Goal: Information Seeking & Learning: Learn about a topic

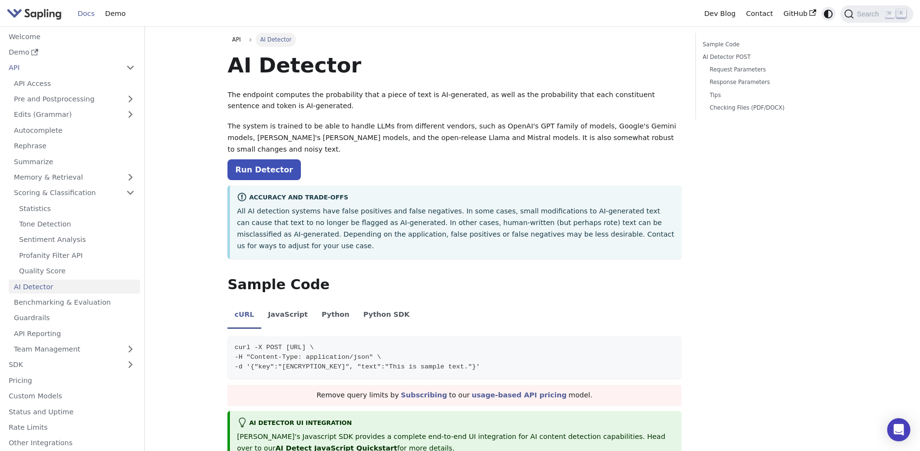
click at [828, 16] on icon "Switch between dark and light mode (currently system mode)" at bounding box center [828, 14] width 9 height 9
click at [830, 13] on icon "Switch between dark and light mode (currently light mode)" at bounding box center [828, 14] width 11 height 11
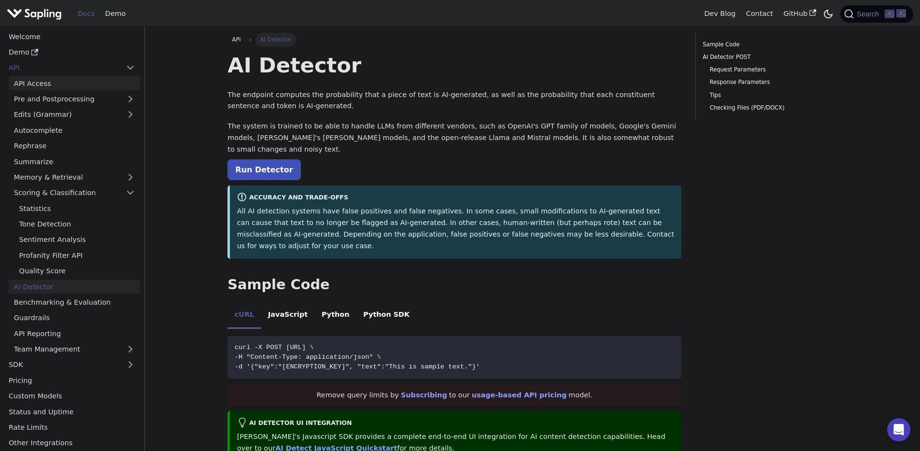
click at [25, 86] on link "API Access" at bounding box center [74, 83] width 131 height 14
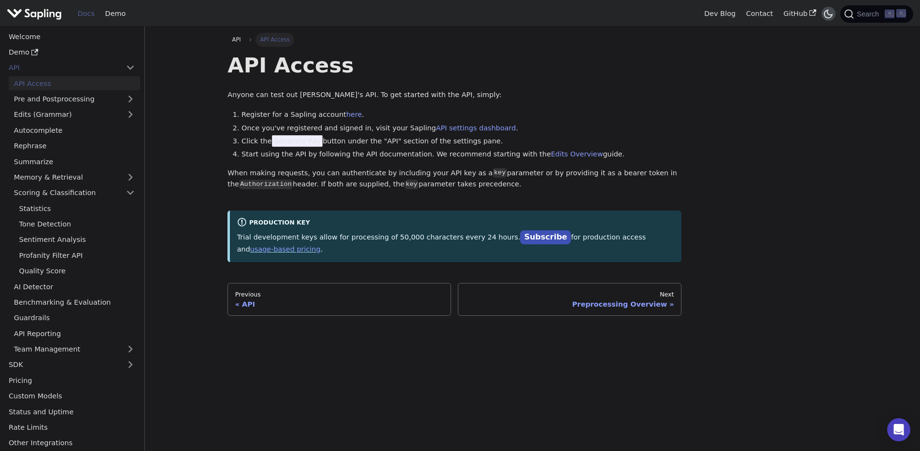
click at [827, 14] on icon "Switch between dark and light mode (currently dark mode)" at bounding box center [829, 14] width 12 height 12
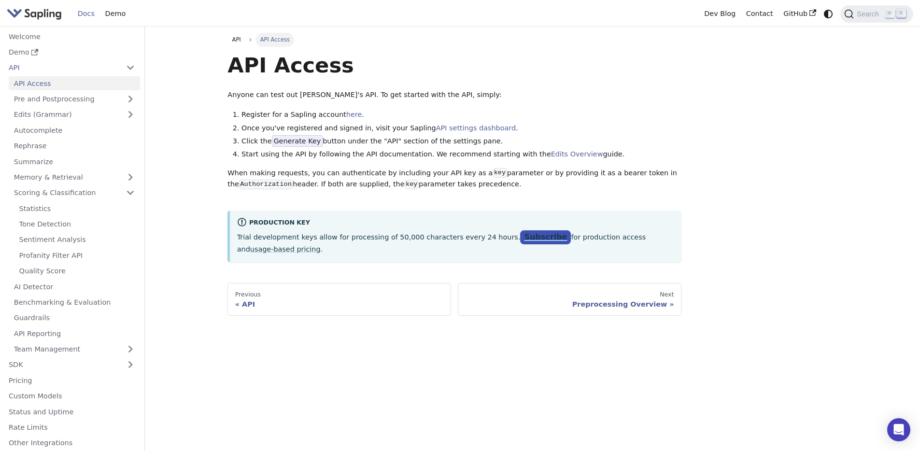
click at [528, 240] on link "Subscribe" at bounding box center [545, 237] width 51 height 14
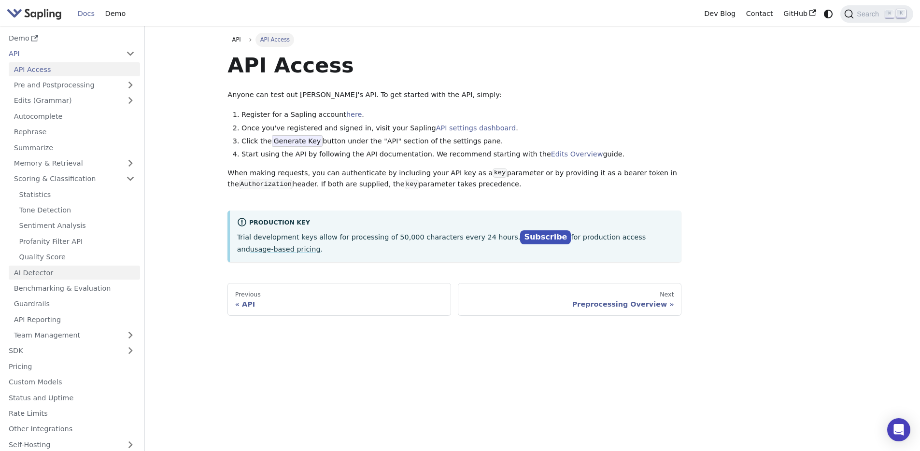
scroll to position [16, 0]
click at [39, 272] on link "AI Detector" at bounding box center [74, 271] width 131 height 14
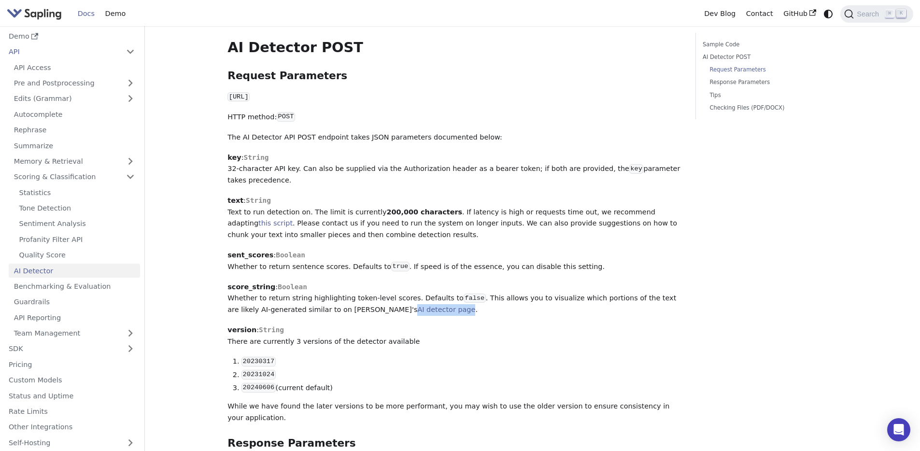
scroll to position [457, 0]
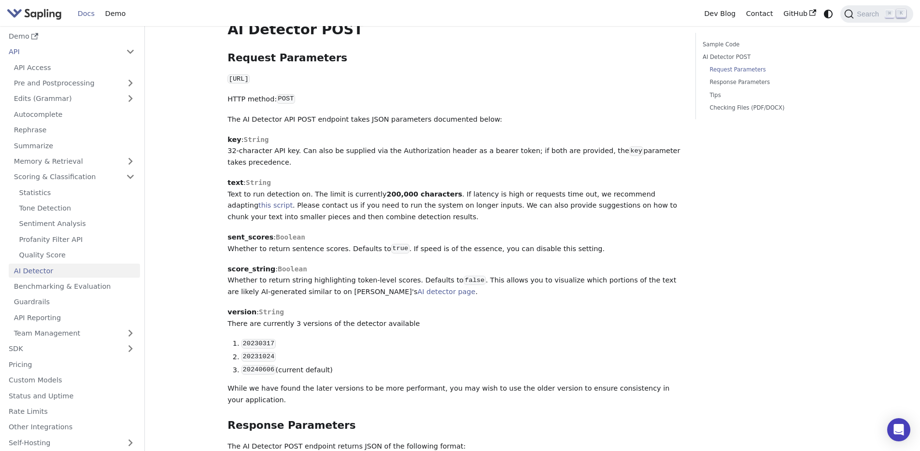
click at [257, 233] on strong "sent_scores" at bounding box center [251, 237] width 46 height 8
copy strong "sent_scores"
click at [257, 265] on strong "score_string" at bounding box center [252, 269] width 48 height 8
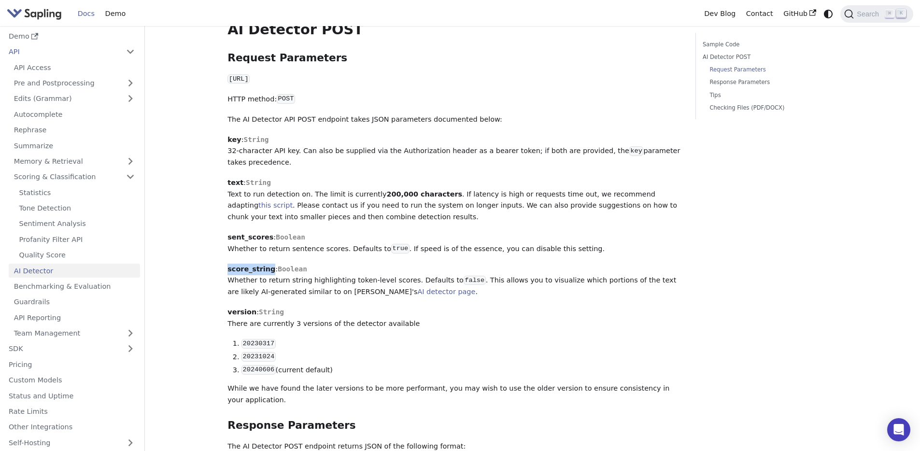
copy strong "score_string"
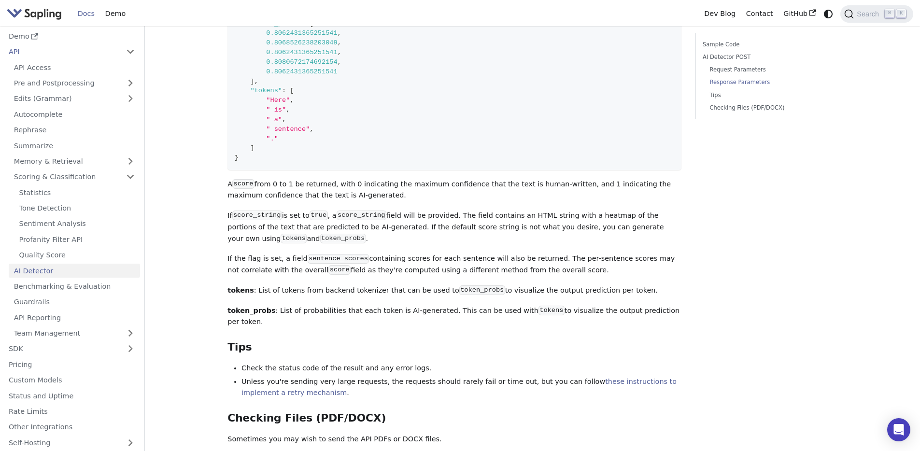
scroll to position [993, 0]
click at [265, 210] on code "score_string" at bounding box center [257, 215] width 50 height 10
copy code "score_string"
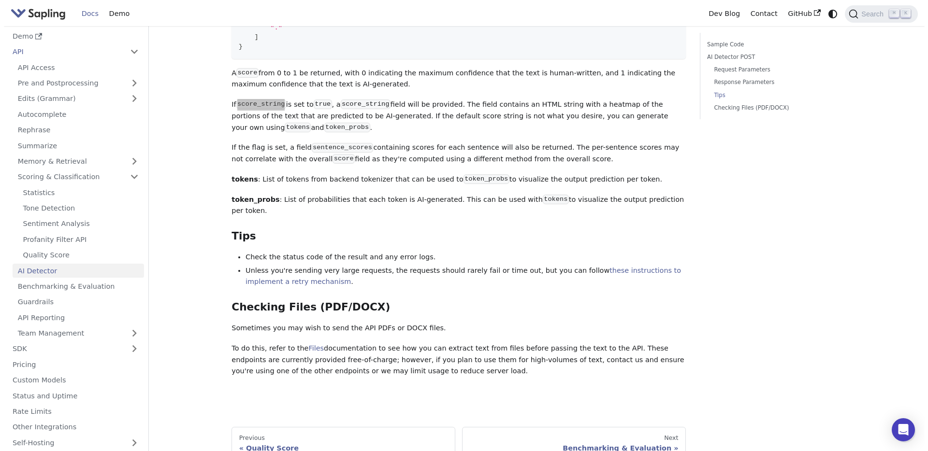
scroll to position [1102, 0]
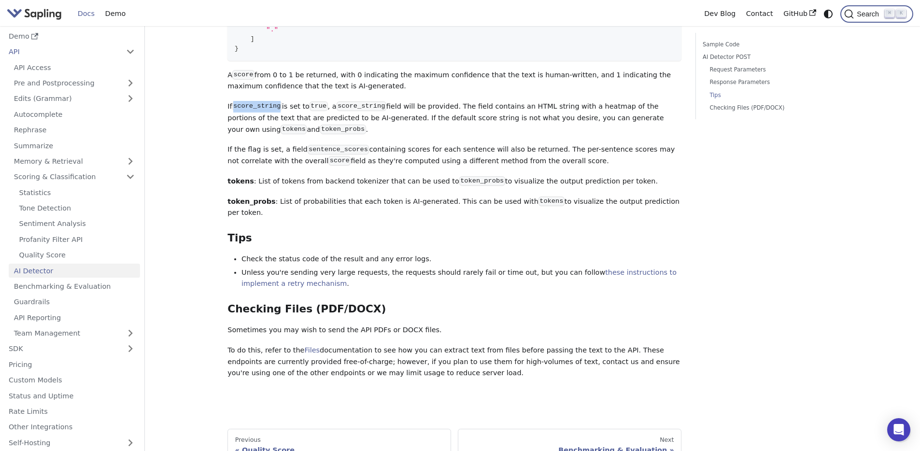
click at [859, 12] on span "Search" at bounding box center [869, 14] width 31 height 8
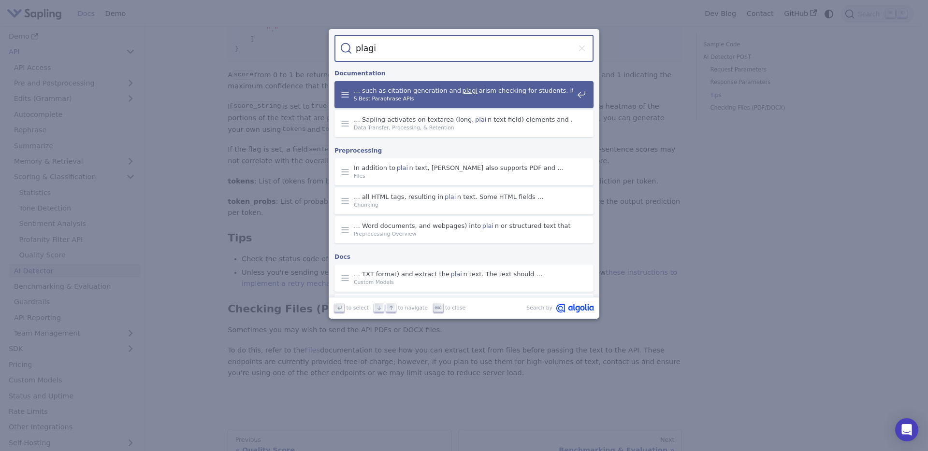
type input "plagia"
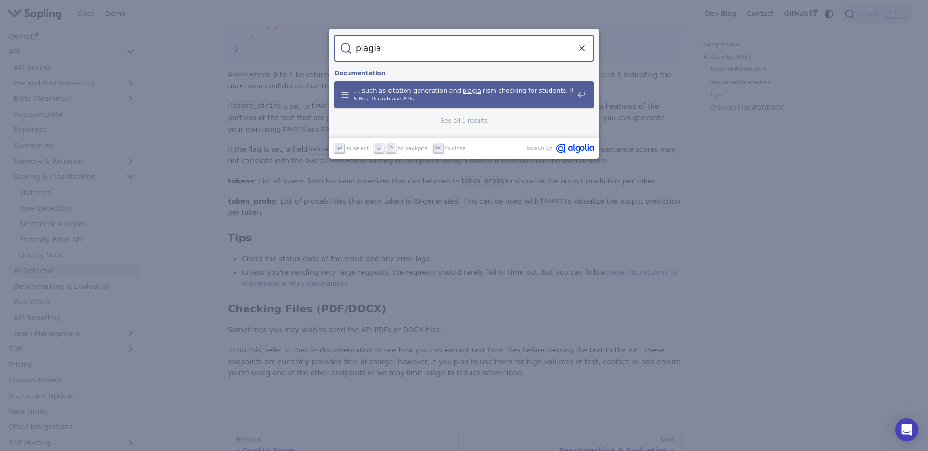
click at [469, 91] on mark "plagia" at bounding box center [472, 91] width 22 height 10
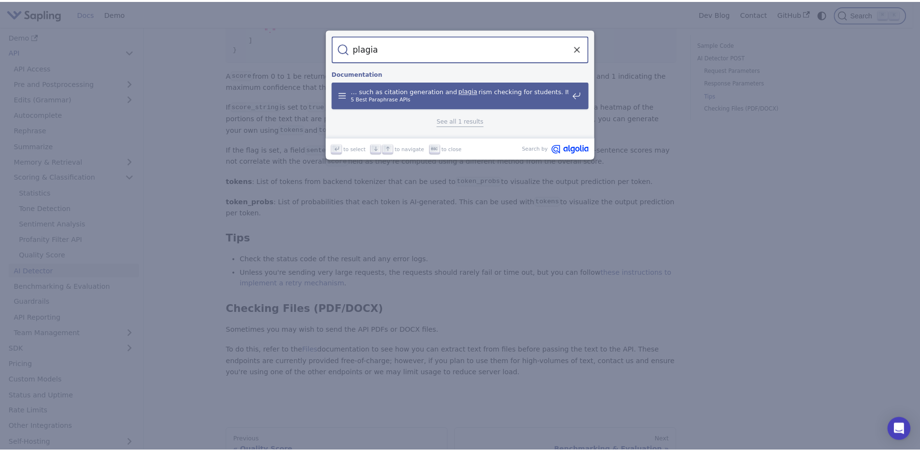
scroll to position [1103, 0]
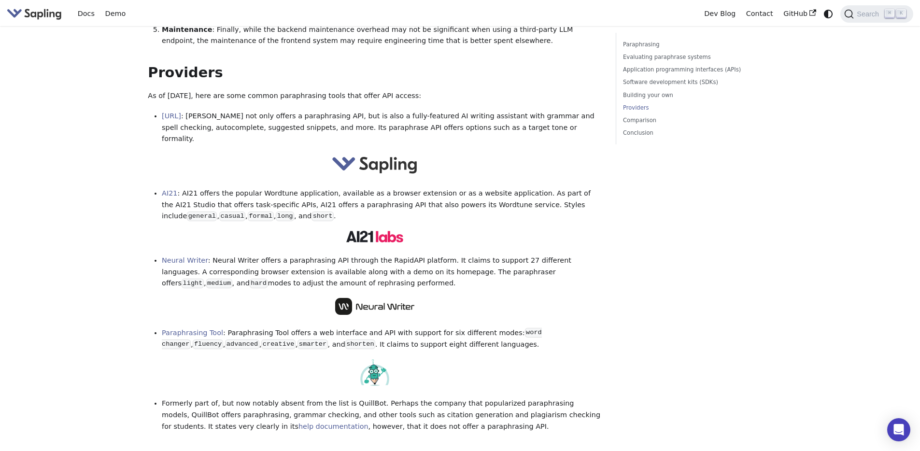
click at [373, 154] on img at bounding box center [375, 165] width 86 height 22
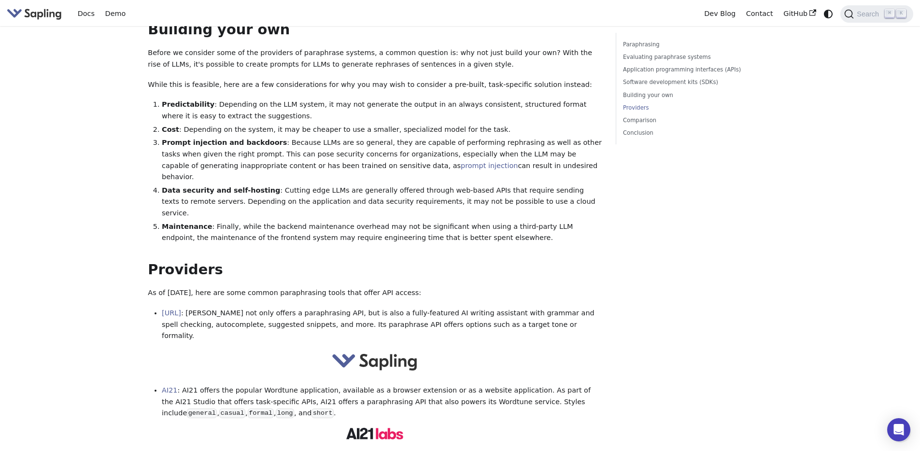
scroll to position [815, 0]
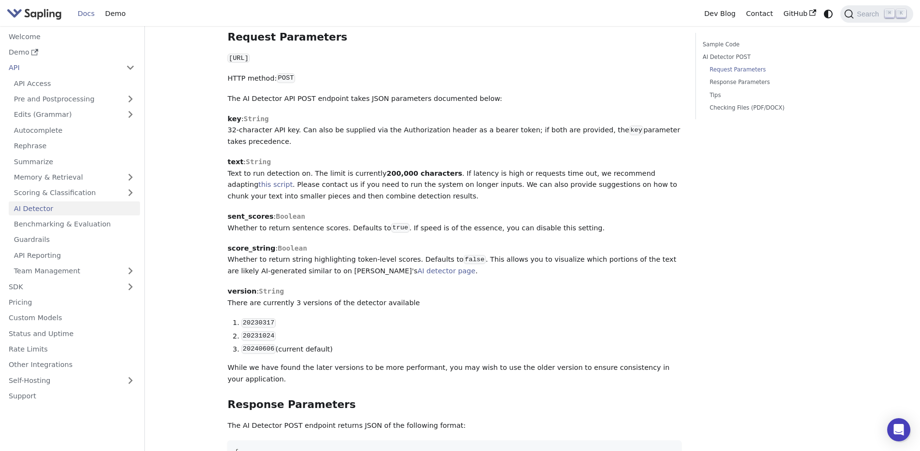
scroll to position [478, 0]
click at [36, 85] on link "API Access" at bounding box center [74, 83] width 131 height 14
